Goal: Book appointment/travel/reservation

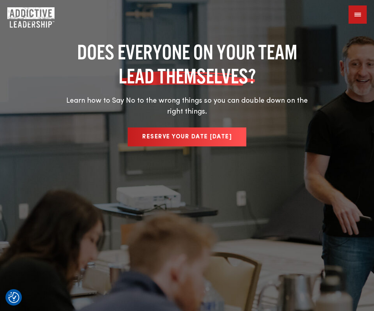
click at [173, 134] on span "Reserve Your Date [DATE]" at bounding box center [187, 137] width 90 height 6
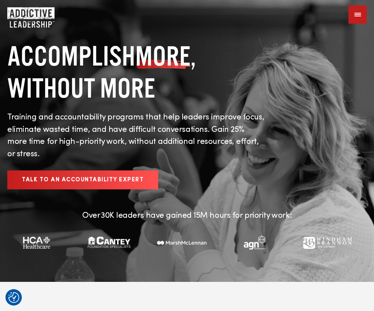
click at [356, 15] on div at bounding box center [358, 14] width 18 height 18
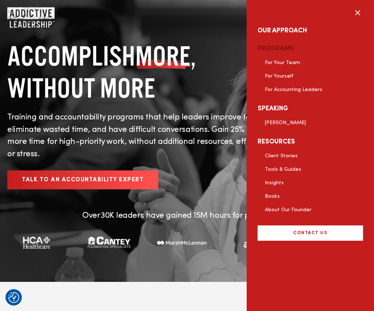
click at [282, 46] on link "Programs" at bounding box center [311, 49] width 106 height 18
click at [277, 48] on link "Programs" at bounding box center [311, 49] width 106 height 18
